Goal: Check status

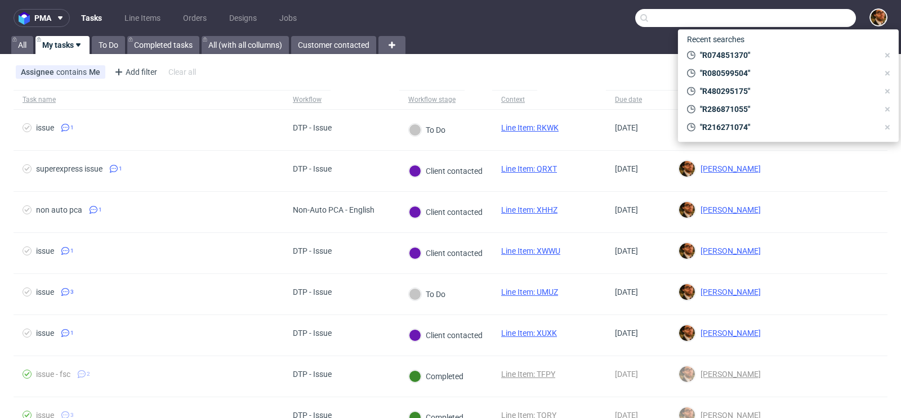
click at [779, 23] on input "text" at bounding box center [745, 18] width 221 height 18
paste input "R468424762"
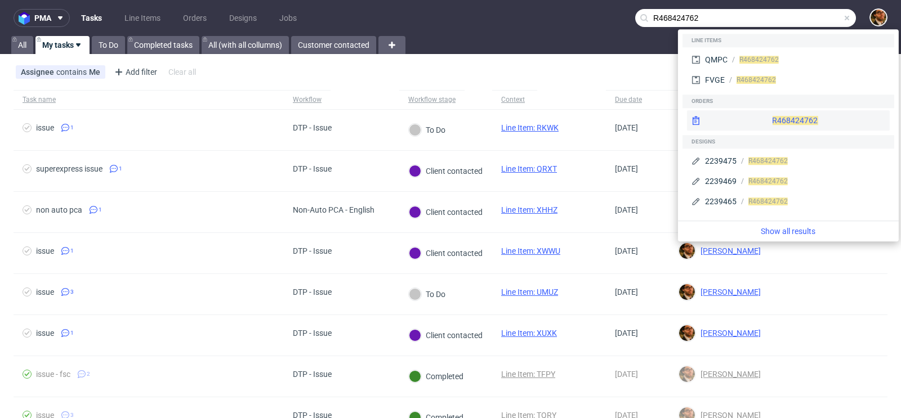
type input "R468424762"
click at [764, 117] on div "R468424762" at bounding box center [788, 120] width 203 height 20
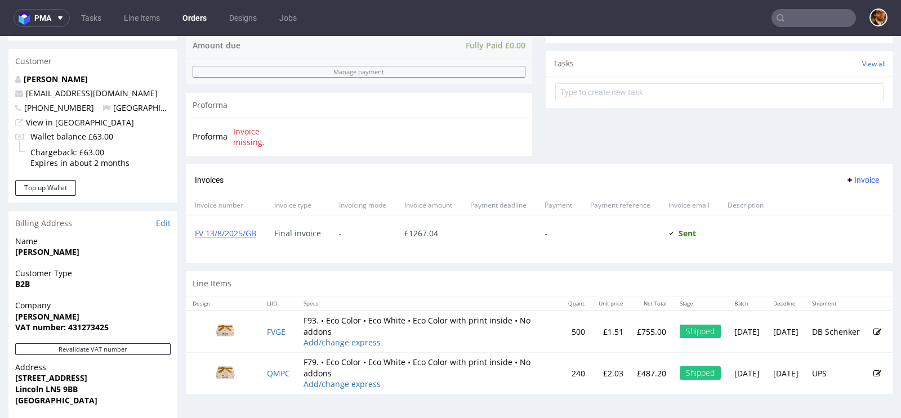
scroll to position [272, 0]
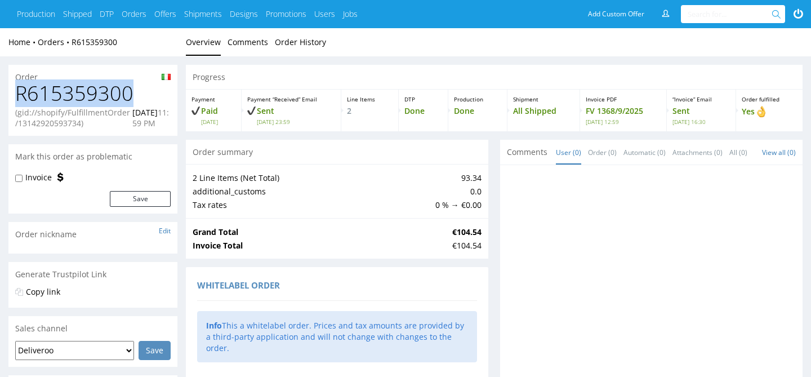
drag, startPoint x: 131, startPoint y: 93, endPoint x: 9, endPoint y: 97, distance: 121.7
click at [9, 97] on div "R615359300 (gid://shopify/FulfillmentOrder/13142920593734) [DATE] 11:59 PM" at bounding box center [92, 109] width 169 height 54
copy h1 "R615359300"
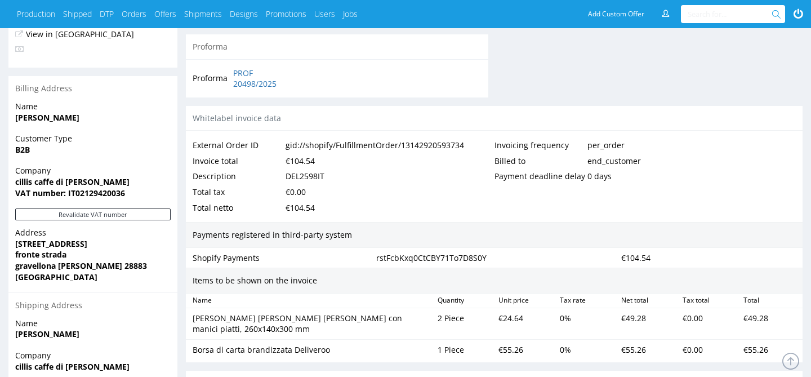
scroll to position [513, 0]
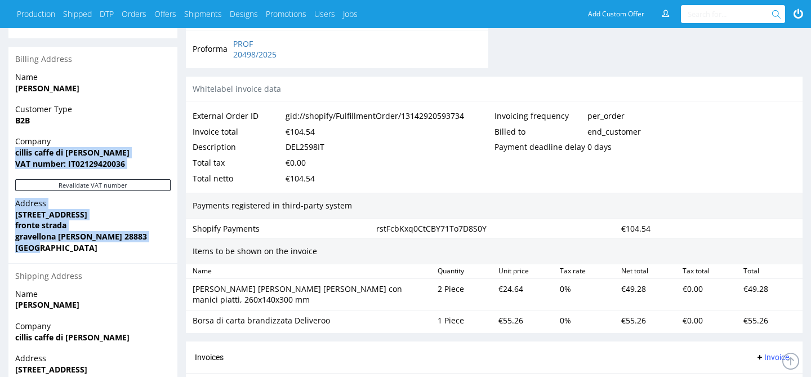
drag, startPoint x: 55, startPoint y: 248, endPoint x: 17, endPoint y: 157, distance: 98.7
click at [17, 157] on section "Billing Address Name [PERSON_NAME] Customer Type B2B Company cillis caffe di [P…" at bounding box center [92, 243] width 169 height 392
copy section "cillis caffe di [PERSON_NAME] number: IT02129420036 Revalidate VAT number Addre…"
